Goal: Transaction & Acquisition: Purchase product/service

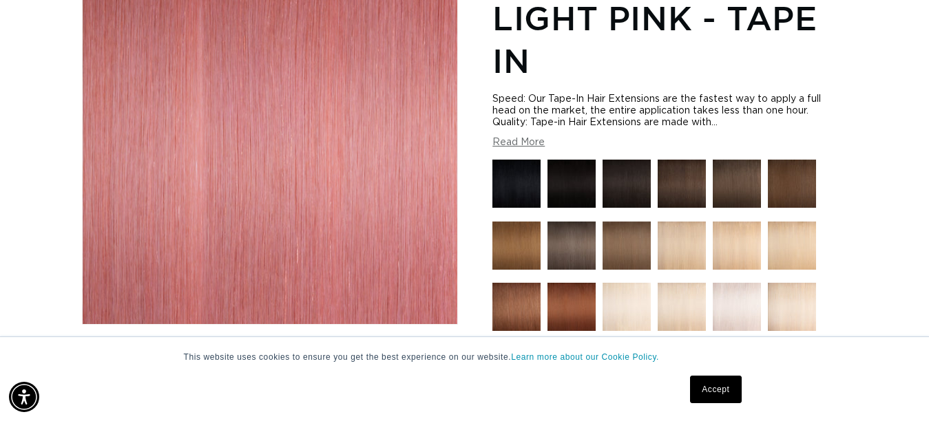
scroll to position [0, 1662]
click at [708, 392] on link "Accept" at bounding box center [715, 390] width 51 height 28
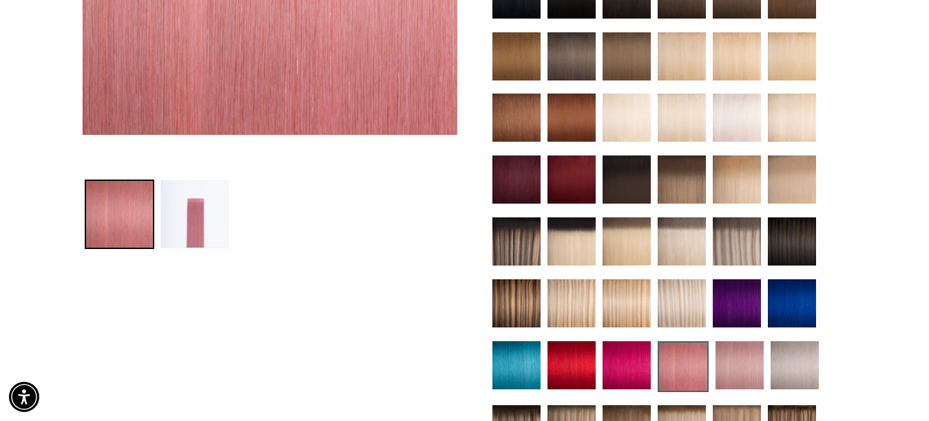
scroll to position [463, 0]
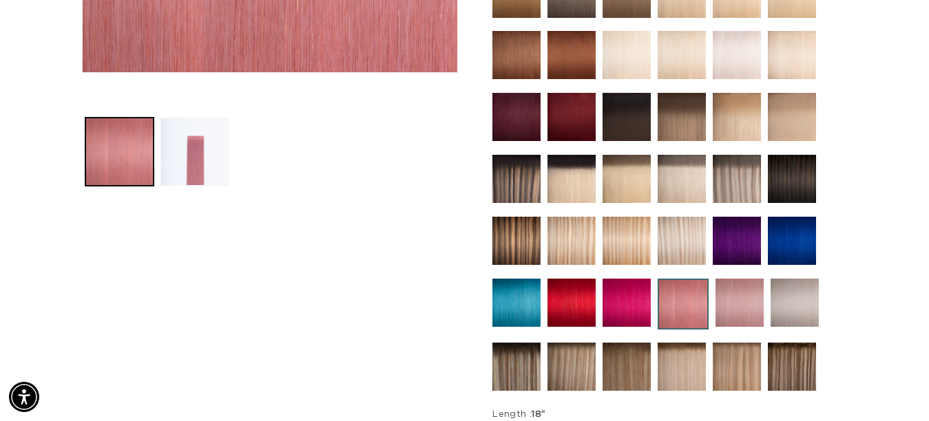
click at [754, 290] on img at bounding box center [739, 303] width 48 height 48
